Goal: Navigation & Orientation: Find specific page/section

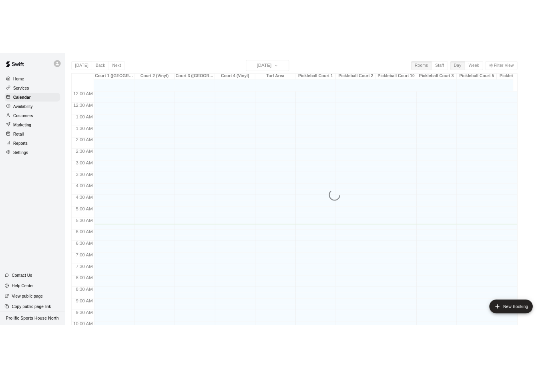
scroll to position [185, 0]
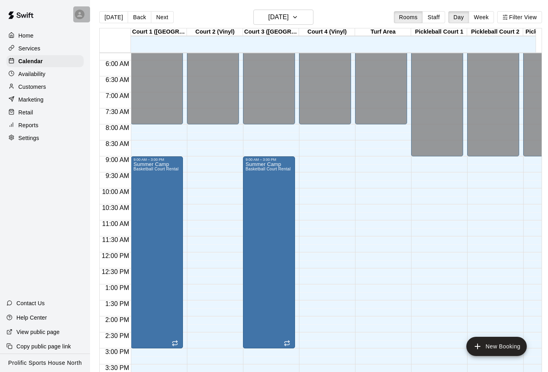
click at [79, 19] on div at bounding box center [81, 14] width 17 height 16
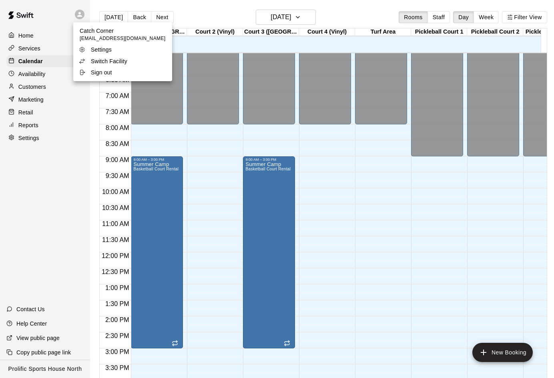
click at [98, 62] on p "Switch Facility" at bounding box center [109, 61] width 36 height 8
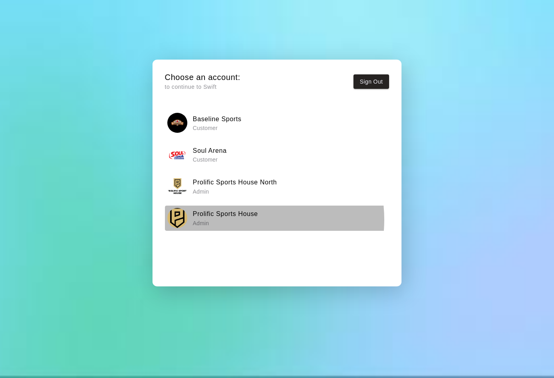
click at [238, 220] on p "Admin" at bounding box center [225, 223] width 65 height 8
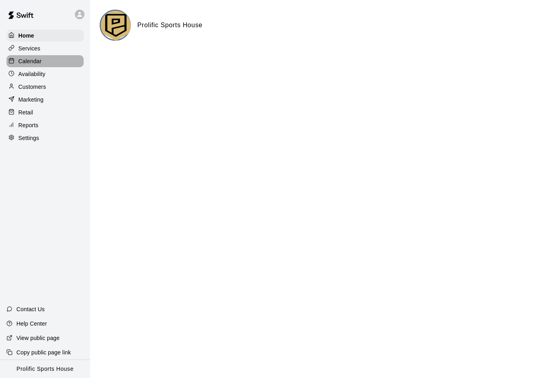
click at [33, 61] on p "Calendar" at bounding box center [29, 61] width 23 height 8
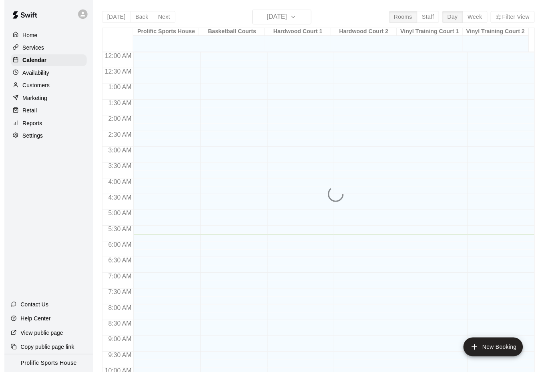
scroll to position [185, 0]
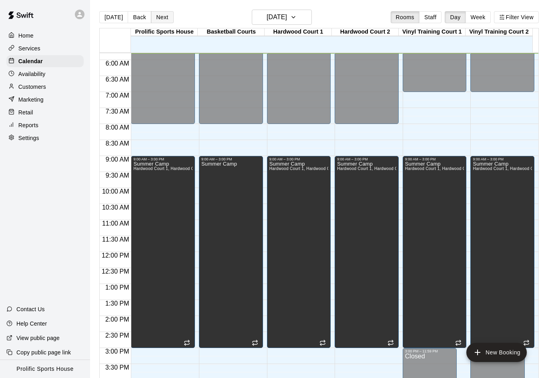
click at [157, 16] on button "Next" at bounding box center [162, 17] width 22 height 12
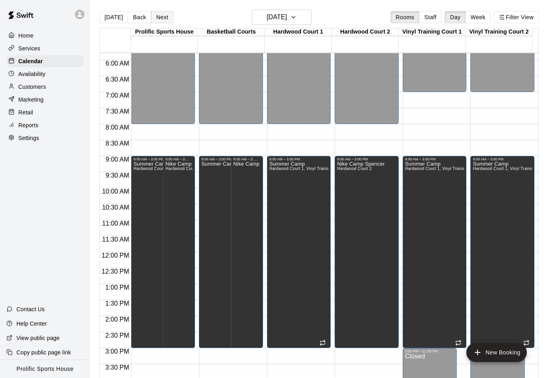
click at [161, 18] on button "Next" at bounding box center [162, 17] width 22 height 12
click at [161, 21] on button "Next" at bounding box center [162, 17] width 22 height 12
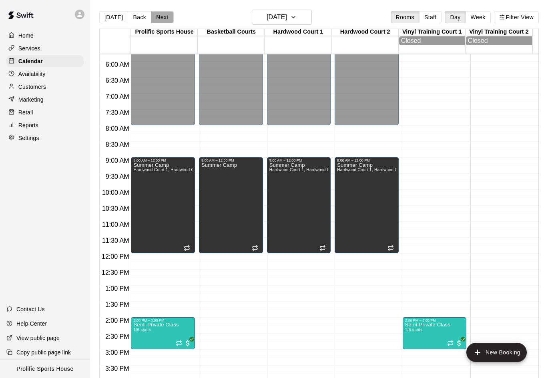
click at [164, 20] on button "Next" at bounding box center [162, 17] width 22 height 12
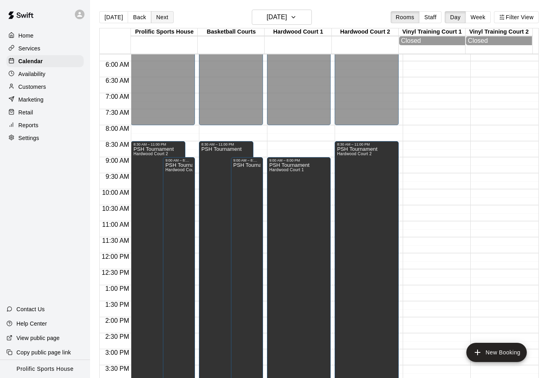
click at [159, 20] on button "Next" at bounding box center [162, 17] width 22 height 12
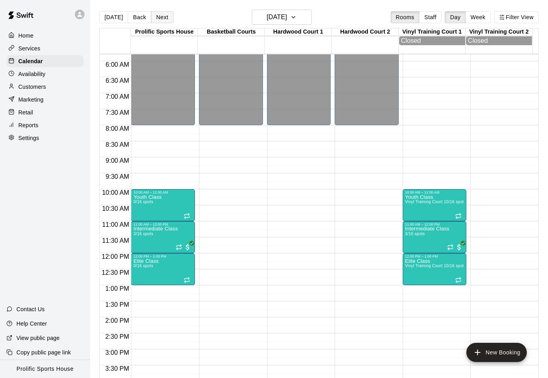
click at [162, 16] on button "Next" at bounding box center [162, 17] width 22 height 12
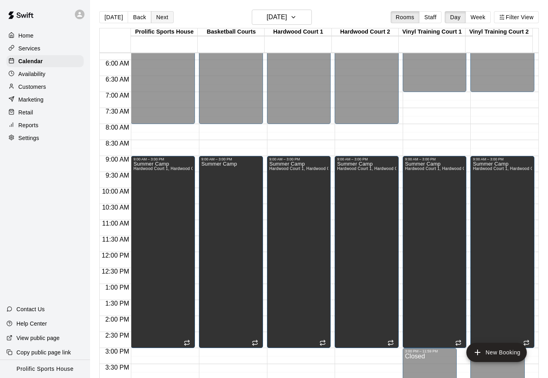
click at [162, 18] on button "Next" at bounding box center [162, 17] width 22 height 12
click at [165, 19] on button "Next" at bounding box center [162, 17] width 22 height 12
click at [159, 18] on button "Next" at bounding box center [162, 17] width 22 height 12
click at [167, 18] on button "Next" at bounding box center [162, 17] width 22 height 12
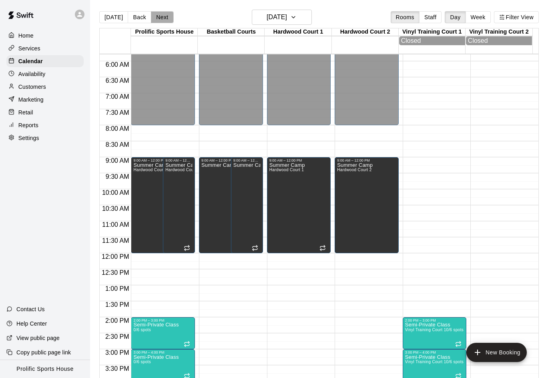
click at [162, 17] on button "Next" at bounding box center [162, 17] width 22 height 12
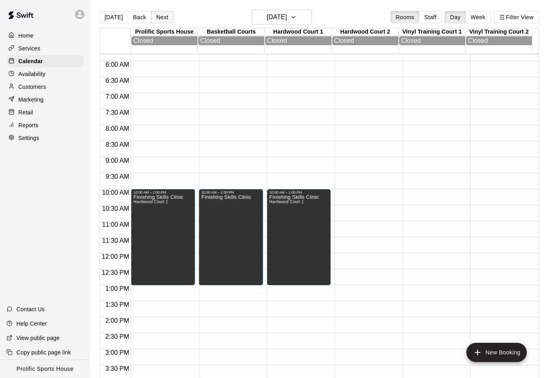
click at [157, 14] on button "Next" at bounding box center [162, 17] width 22 height 12
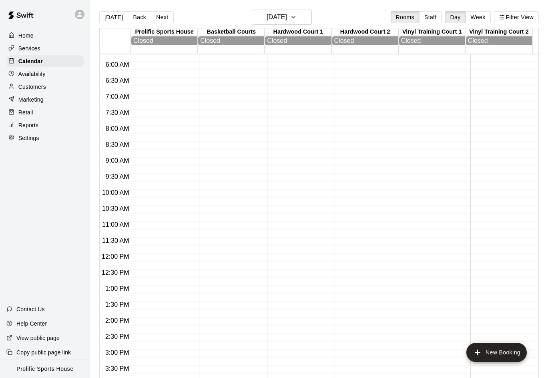
click at [160, 13] on button "Next" at bounding box center [162, 17] width 22 height 12
click at [157, 14] on button "Next" at bounding box center [162, 17] width 22 height 12
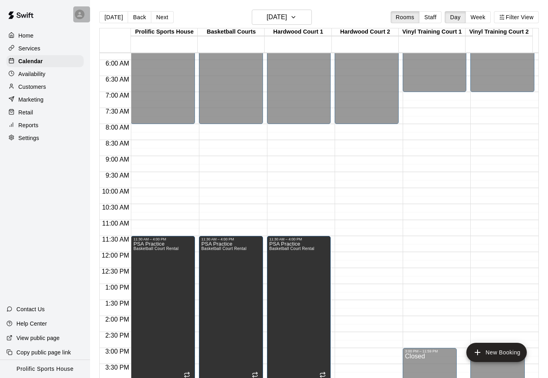
click at [80, 15] on icon at bounding box center [79, 14] width 5 height 5
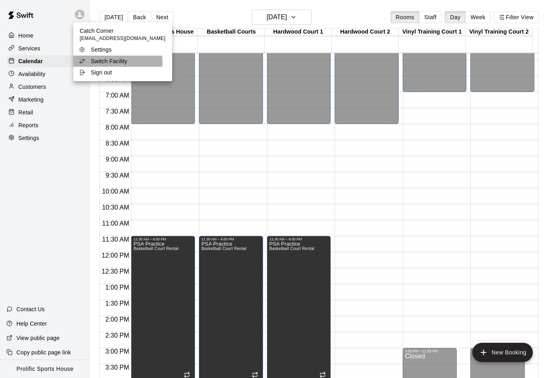
click at [117, 62] on p "Switch Facility" at bounding box center [109, 61] width 36 height 8
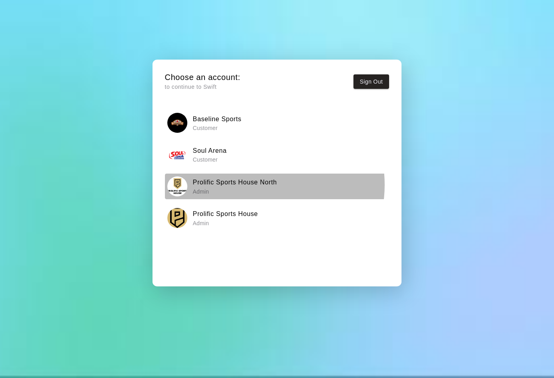
click at [253, 185] on h6 "Prolific Sports House North" at bounding box center [235, 182] width 84 height 10
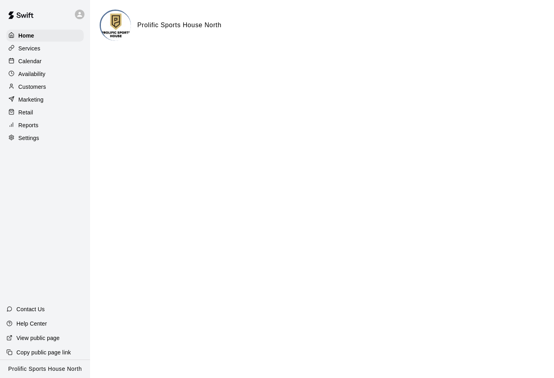
click at [43, 60] on div "Calendar" at bounding box center [44, 61] width 77 height 12
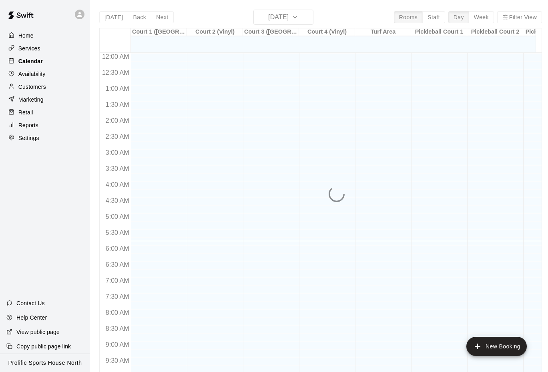
scroll to position [188, 0]
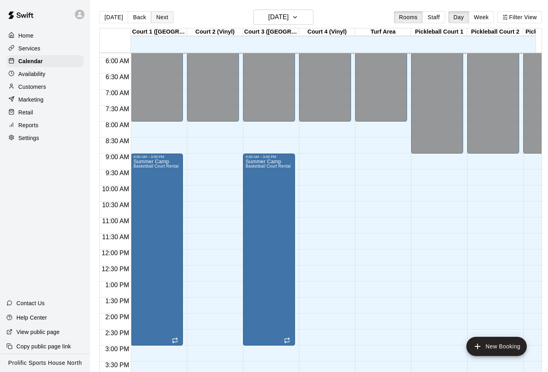
click at [163, 21] on button "Next" at bounding box center [162, 17] width 22 height 12
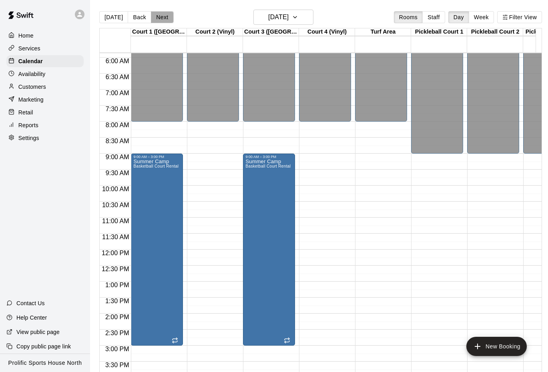
click at [166, 16] on button "Next" at bounding box center [162, 17] width 22 height 12
click at [161, 18] on button "Next" at bounding box center [162, 17] width 22 height 12
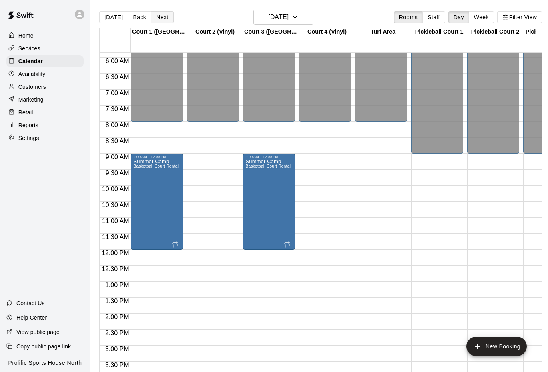
click at [159, 17] on button "Next" at bounding box center [162, 17] width 22 height 12
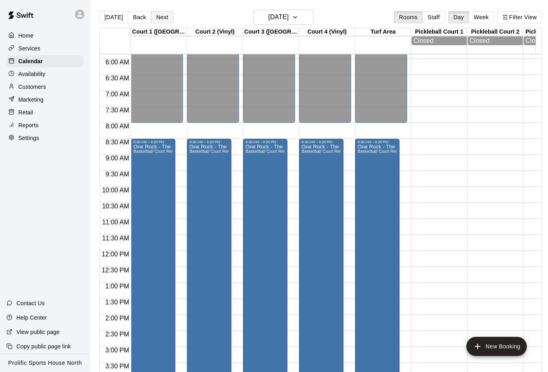
click at [166, 16] on button "Next" at bounding box center [162, 17] width 22 height 12
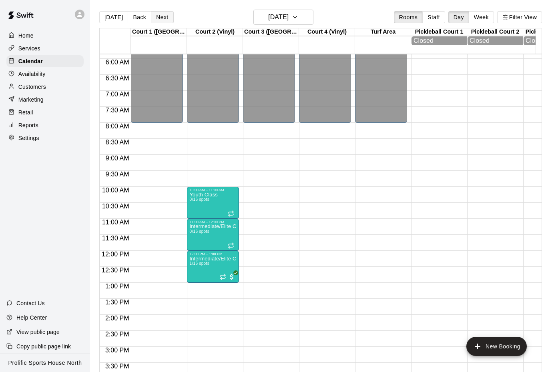
click at [161, 20] on button "Next" at bounding box center [162, 17] width 22 height 12
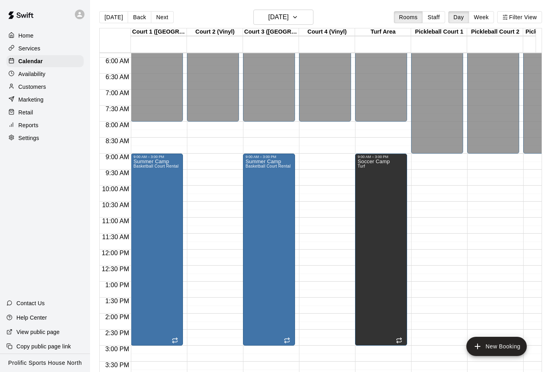
click at [158, 19] on button "Next" at bounding box center [162, 17] width 22 height 12
click at [162, 16] on button "Next" at bounding box center [162, 17] width 22 height 12
click at [157, 20] on button "Next" at bounding box center [162, 17] width 22 height 12
click at [156, 14] on button "Next" at bounding box center [162, 17] width 22 height 12
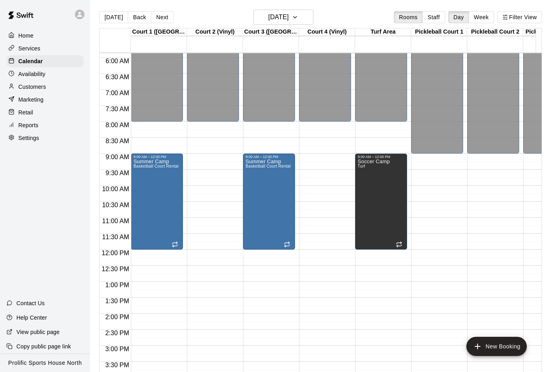
click at [154, 17] on button "Next" at bounding box center [162, 17] width 22 height 12
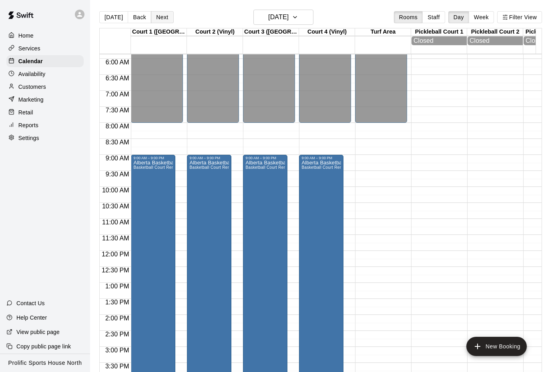
click at [155, 20] on button "Next" at bounding box center [162, 17] width 22 height 12
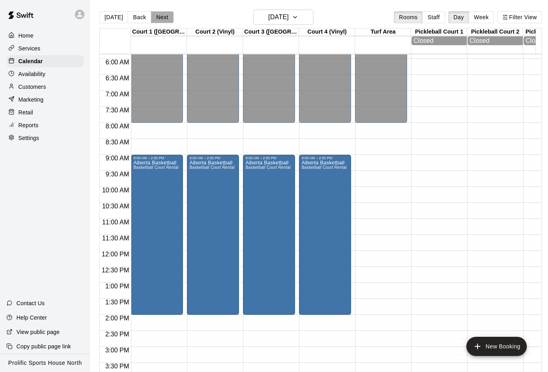
click at [154, 17] on button "Next" at bounding box center [162, 17] width 22 height 12
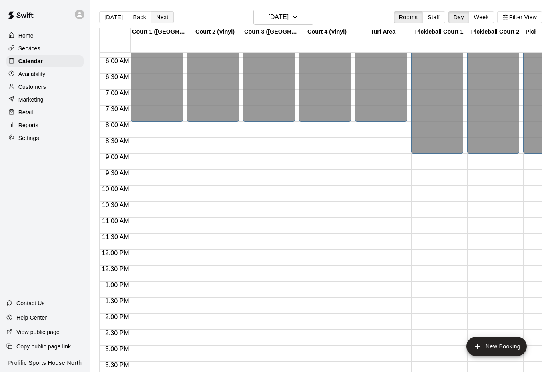
click at [163, 18] on button "Next" at bounding box center [162, 17] width 22 height 12
